Goal: Communication & Community: Answer question/provide support

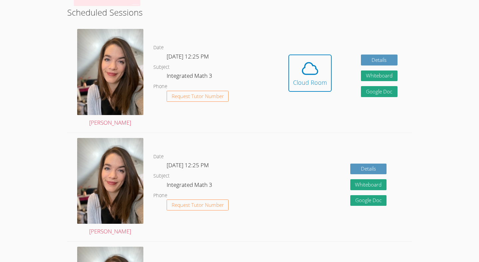
scroll to position [125, 0]
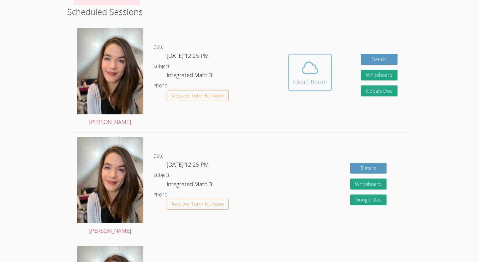
click at [314, 79] on div "Cloud Room" at bounding box center [310, 81] width 34 height 9
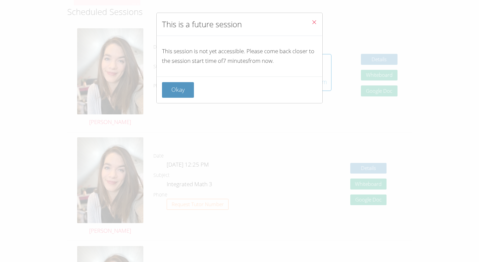
click at [318, 24] on button "Close" at bounding box center [314, 23] width 16 height 20
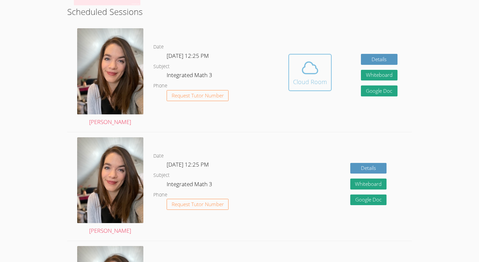
click at [321, 82] on div "Cloud Room" at bounding box center [310, 81] width 34 height 9
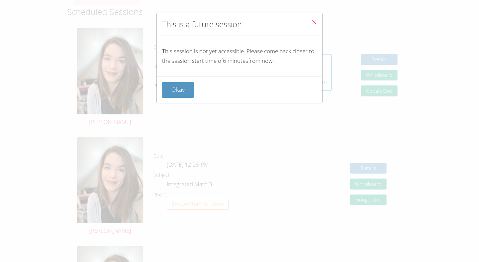
click at [316, 21] on icon "Close" at bounding box center [314, 22] width 6 height 6
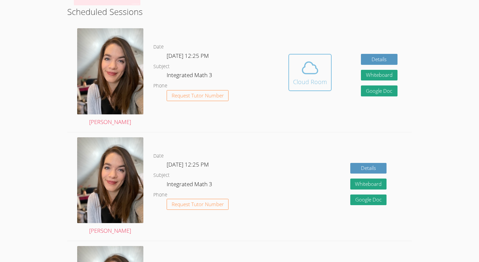
click at [312, 76] on icon at bounding box center [309, 68] width 19 height 19
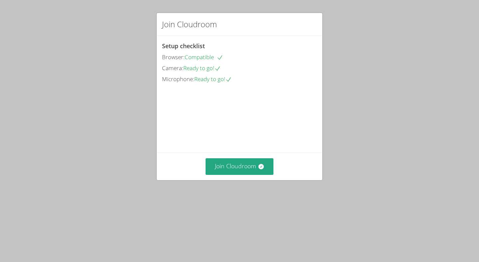
click at [123, 175] on div "Join Cloudroom Setup checklist Browser: Compatible Camera: Ready to go! Microph…" at bounding box center [239, 131] width 479 height 262
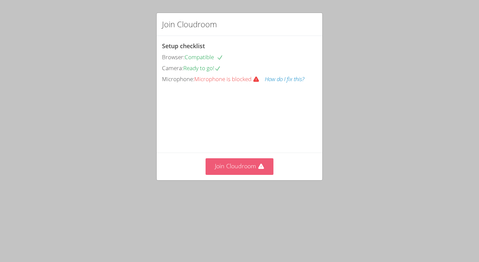
click at [255, 175] on button "Join Cloudroom" at bounding box center [239, 166] width 68 height 16
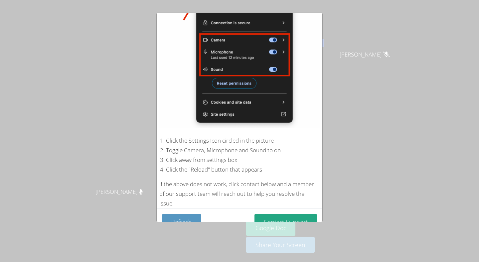
scroll to position [91, 0]
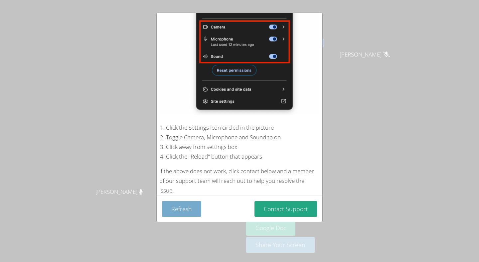
click at [189, 207] on button "Refresh" at bounding box center [181, 209] width 39 height 16
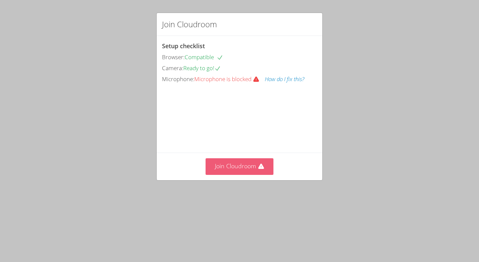
click at [236, 175] on button "Join Cloudroom" at bounding box center [239, 166] width 68 height 16
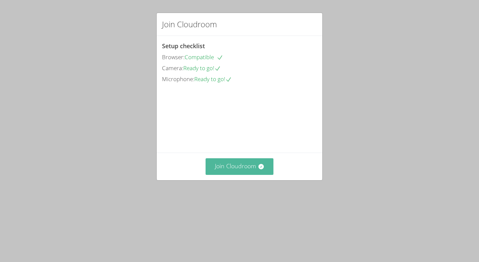
click at [247, 175] on button "Join Cloudroom" at bounding box center [239, 166] width 68 height 16
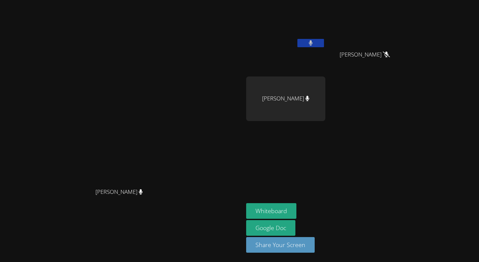
click at [324, 44] on button at bounding box center [310, 43] width 27 height 8
click at [172, 51] on video at bounding box center [122, 118] width 100 height 134
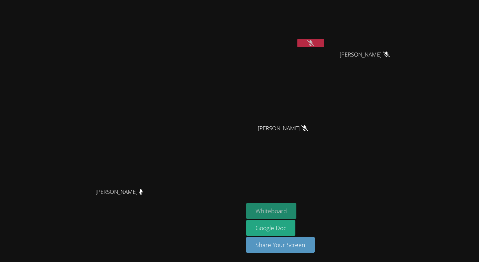
click at [296, 209] on button "Whiteboard" at bounding box center [271, 211] width 50 height 16
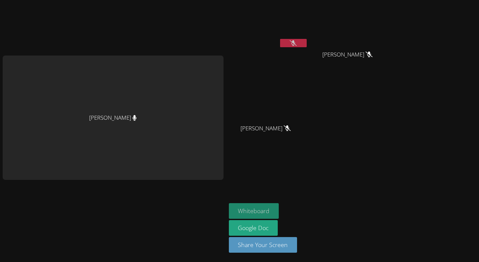
click at [254, 205] on button "Whiteboard" at bounding box center [254, 211] width 50 height 16
click at [255, 206] on button "Whiteboard" at bounding box center [254, 211] width 50 height 16
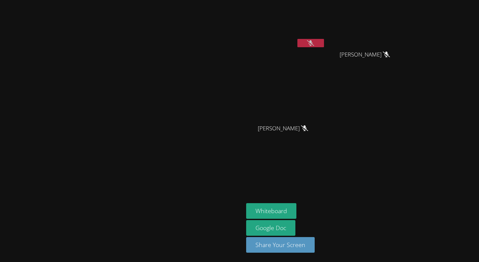
click at [410, 159] on aside "Roberto Morales Natalie Hermenegildo Natalie Hermenegildo Alvaro Carlos Alvaro …" at bounding box center [326, 131] width 166 height 262
click at [410, 174] on aside "Roberto Morales Natalie Hermenegildo Natalie Hermenegildo Alvaro Carlos Alvaro …" at bounding box center [326, 131] width 166 height 262
click at [393, 174] on aside "Roberto Morales Natalie Hermenegildo Natalie Hermenegildo Alvaro Carlos Alvaro …" at bounding box center [326, 131] width 166 height 262
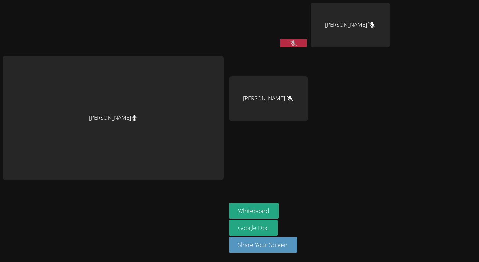
click at [378, 70] on div at bounding box center [349, 60] width 79 height 27
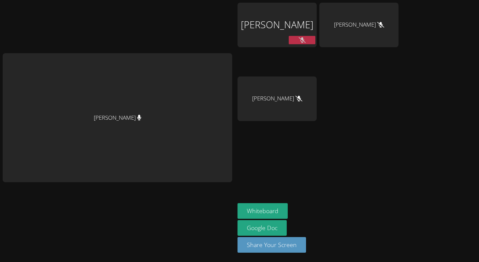
click at [150, 48] on div "[PERSON_NAME]" at bounding box center [117, 131] width 229 height 257
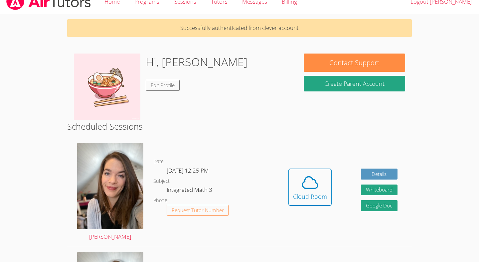
scroll to position [12, 0]
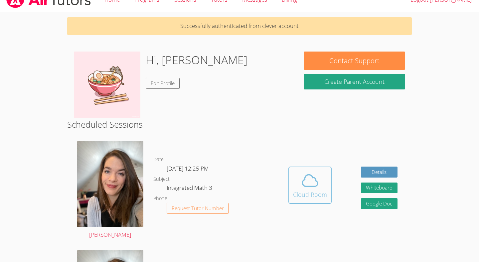
click at [307, 190] on div "Cloud Room" at bounding box center [310, 194] width 34 height 9
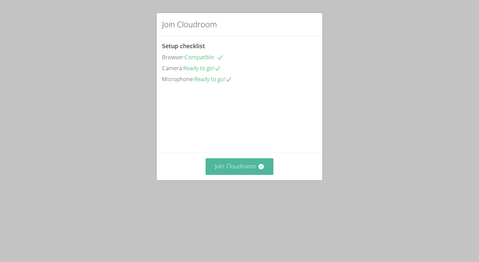
click at [229, 175] on button "Join Cloudroom" at bounding box center [239, 166] width 68 height 16
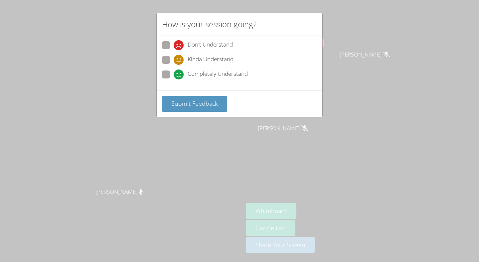
click at [216, 73] on span "Completely Understand" at bounding box center [217, 74] width 60 height 10
click at [179, 73] on input "Completely Understand" at bounding box center [177, 73] width 6 height 6
radio input "true"
click at [206, 106] on span "Submit Feedback" at bounding box center [194, 103] width 47 height 8
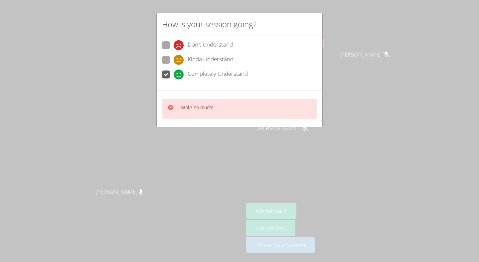
click at [209, 123] on div "Thanks so much!" at bounding box center [240, 108] width 166 height 37
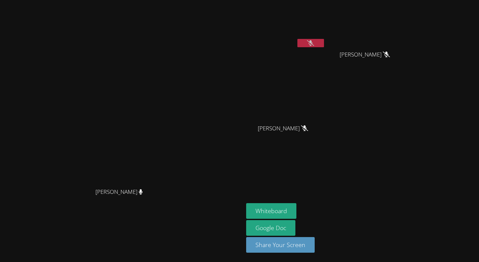
click at [324, 46] on button at bounding box center [310, 43] width 27 height 8
click at [324, 41] on button at bounding box center [310, 43] width 27 height 8
